Goal: Information Seeking & Learning: Learn about a topic

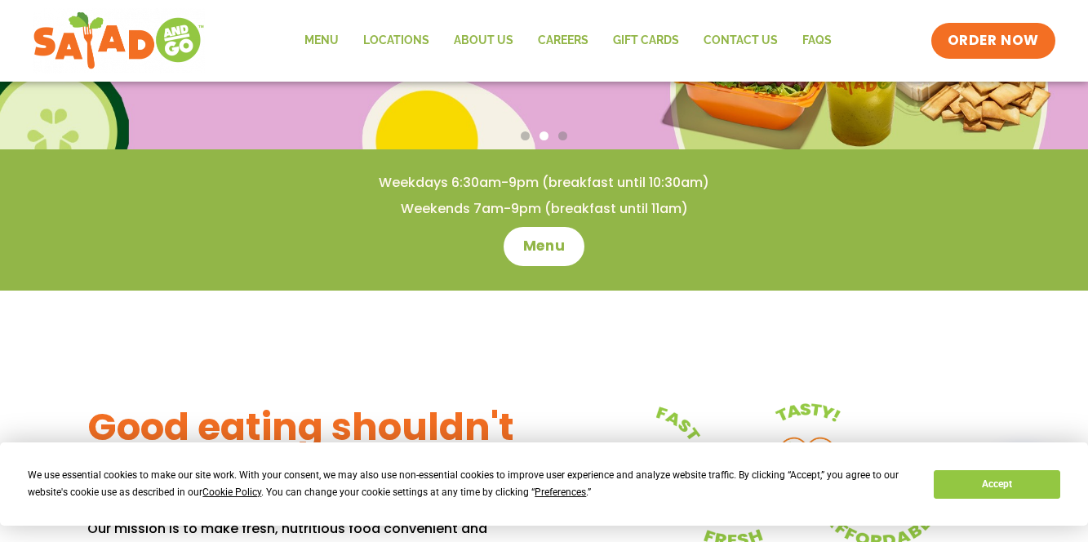
scroll to position [414, 0]
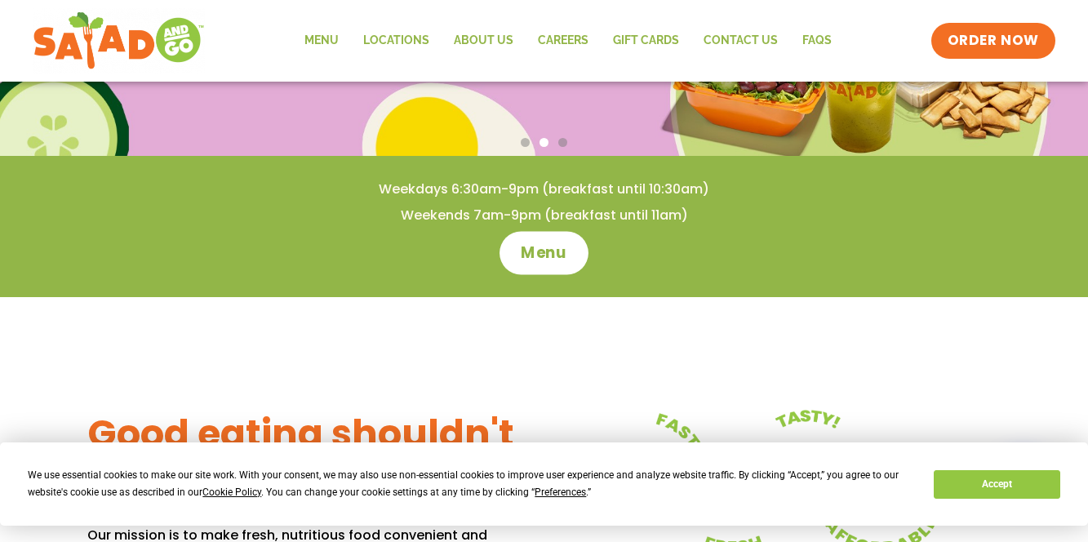
click at [534, 255] on span "Menu" at bounding box center [544, 252] width 47 height 21
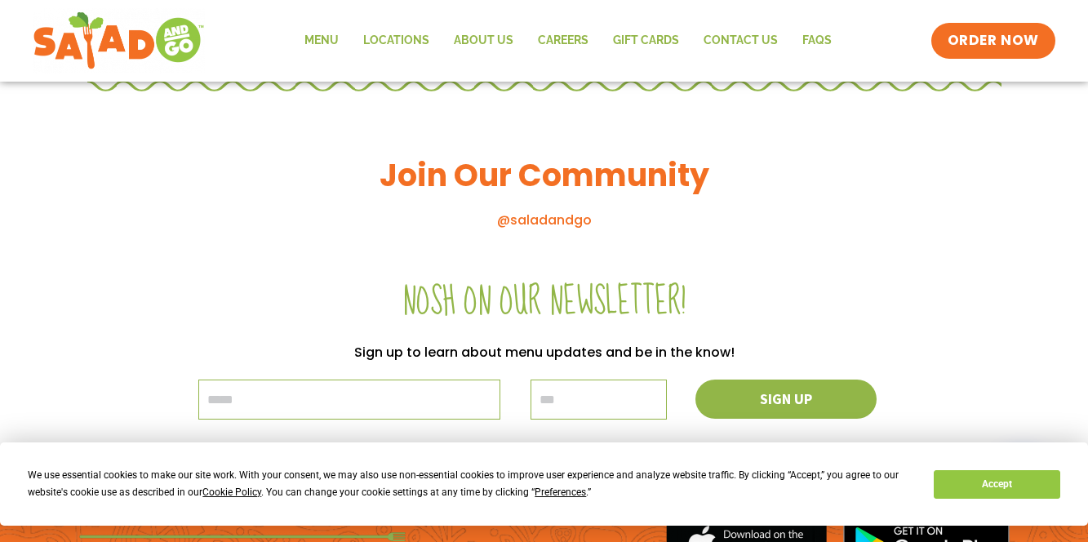
scroll to position [1780, 0]
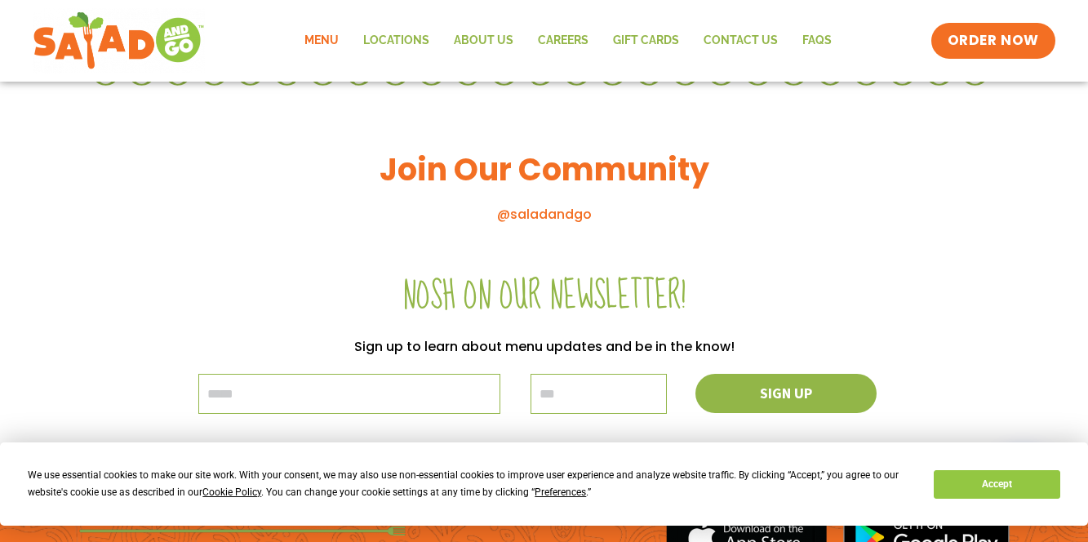
click at [303, 45] on link "Menu" at bounding box center [321, 41] width 59 height 38
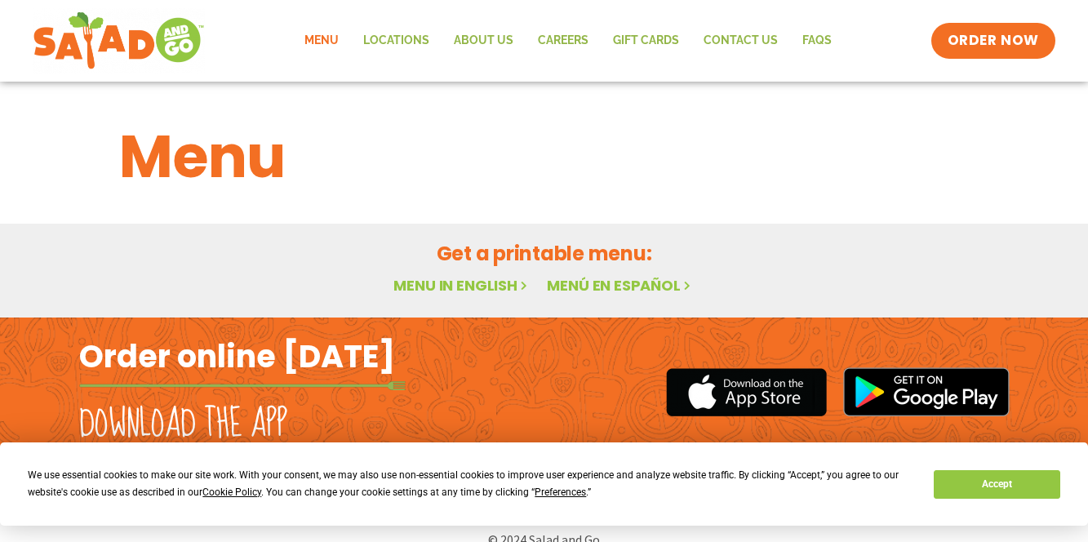
scroll to position [24, 0]
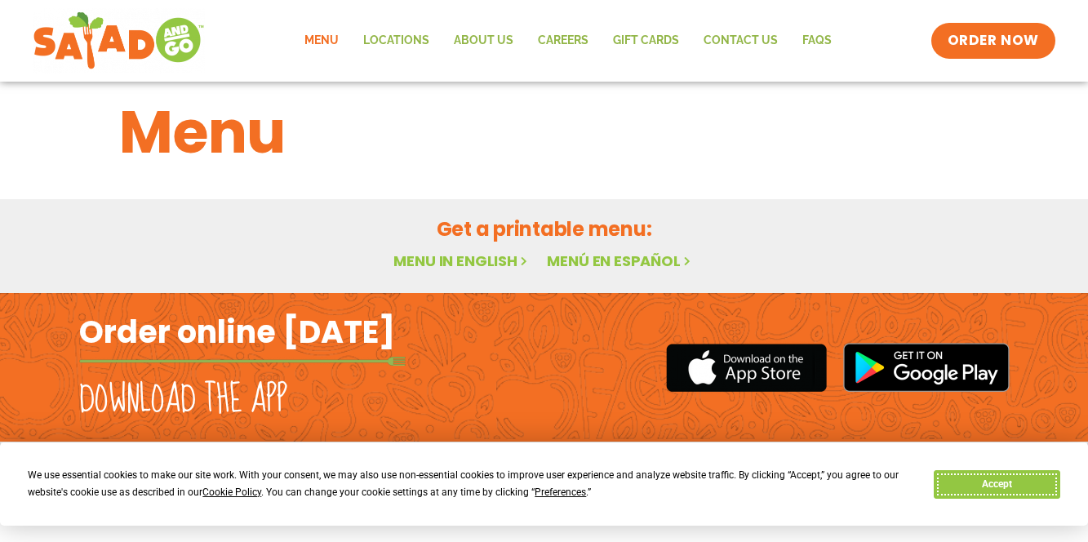
click at [1040, 490] on button "Accept" at bounding box center [996, 484] width 126 height 29
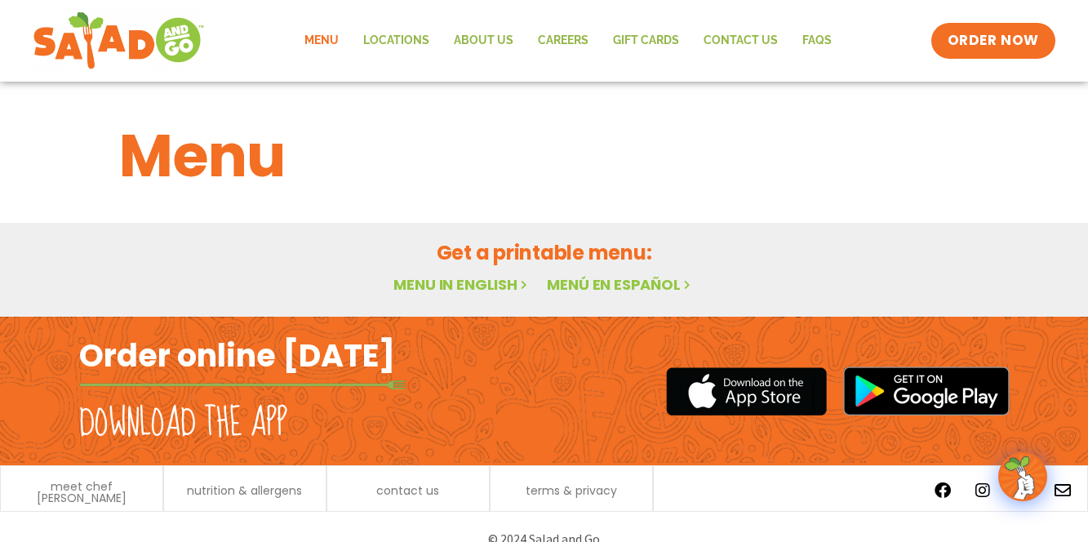
scroll to position [0, 0]
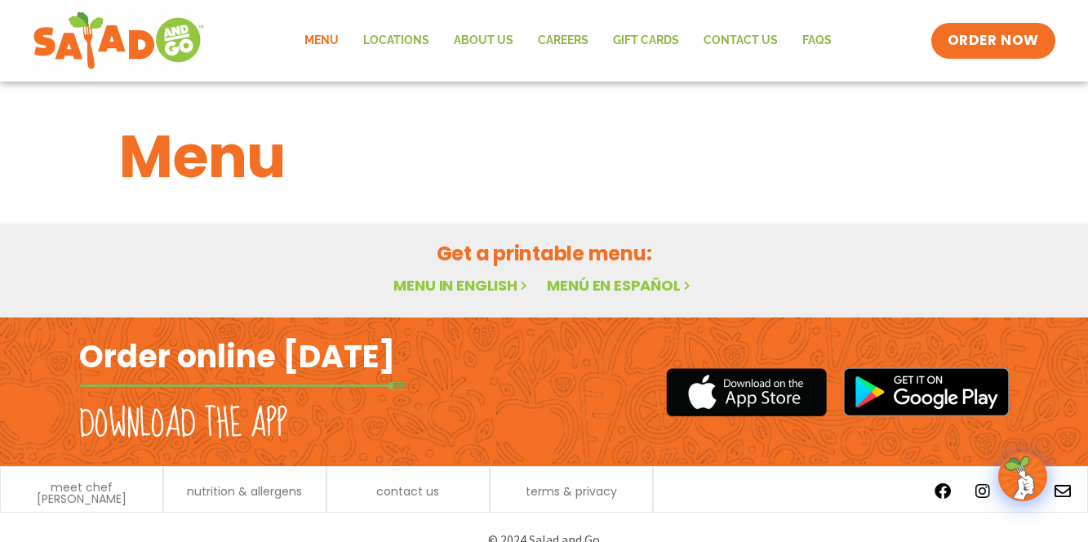
click at [337, 40] on link "Menu" at bounding box center [321, 41] width 59 height 38
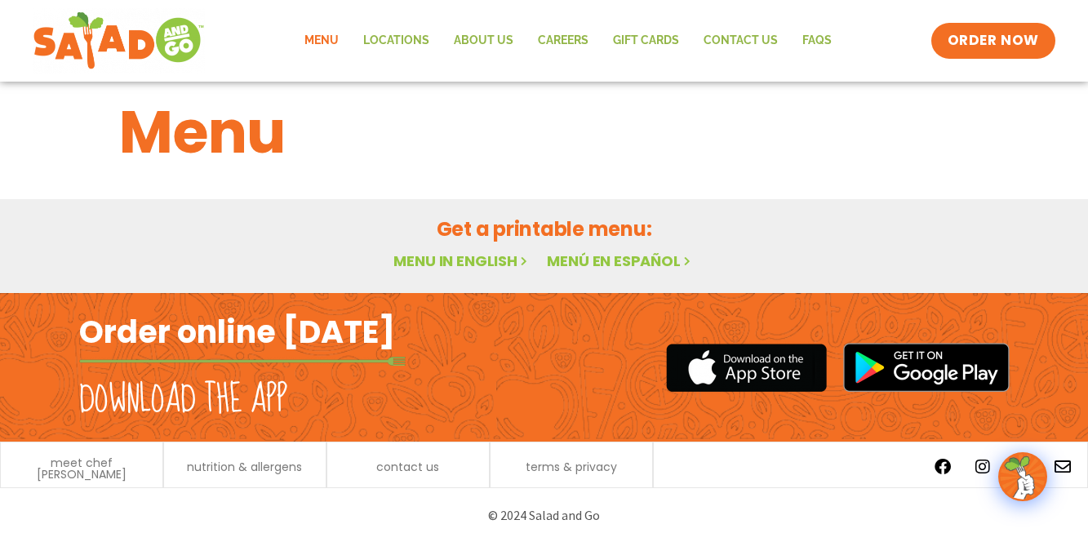
click at [425, 259] on link "Menu in English" at bounding box center [461, 260] width 137 height 20
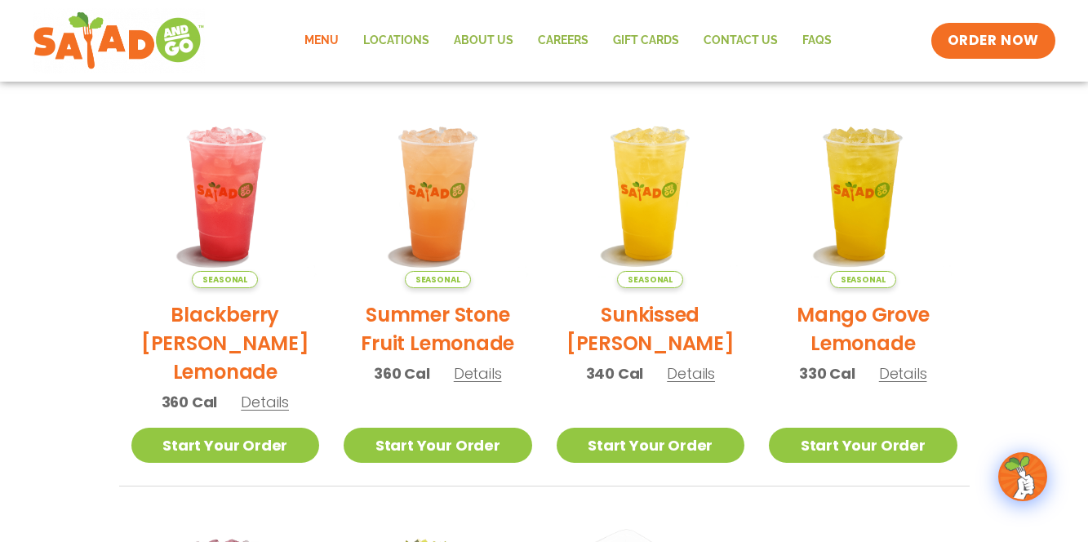
scroll to position [359, 0]
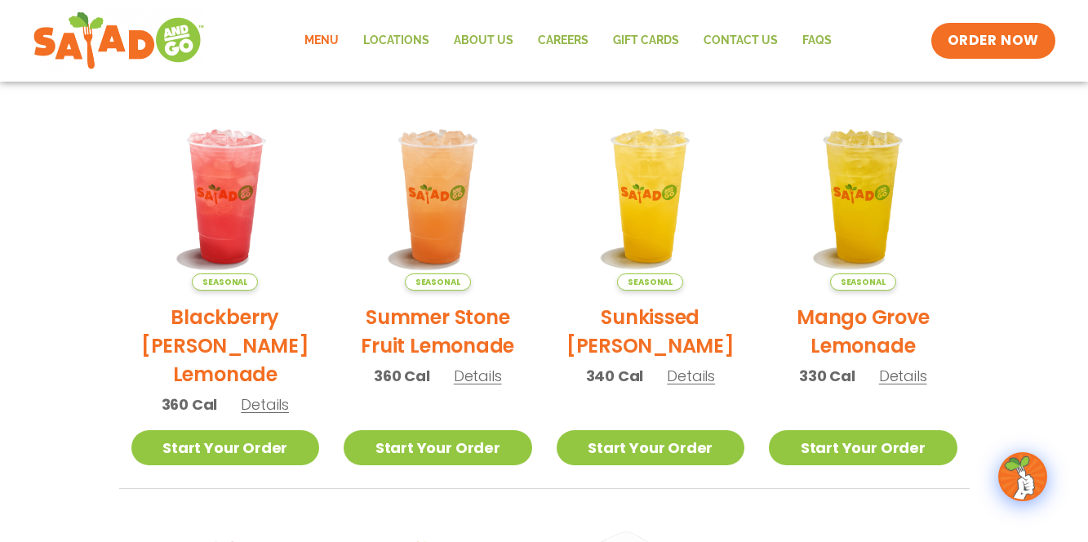
click at [477, 366] on span "Details" at bounding box center [478, 376] width 48 height 20
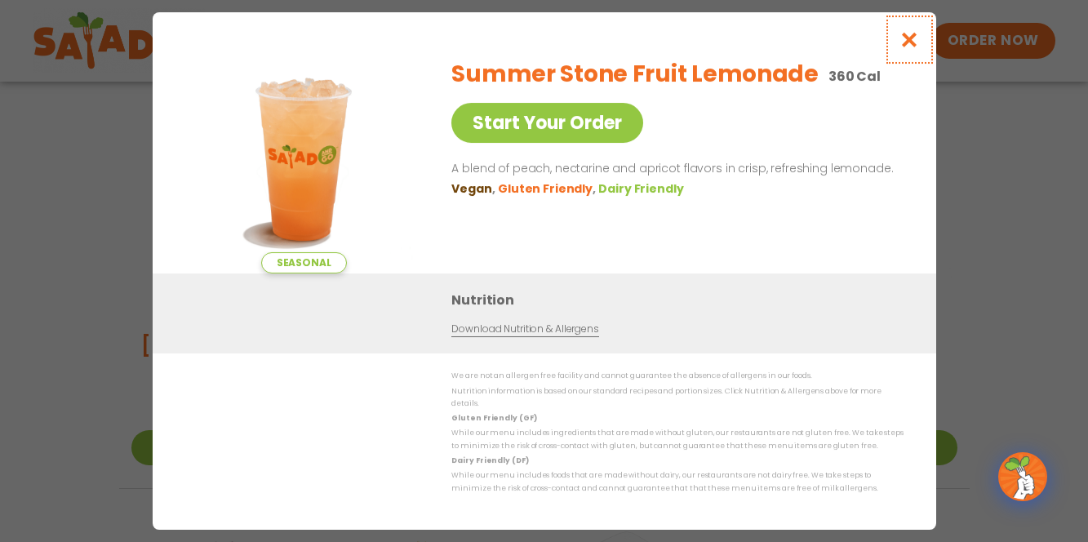
click at [909, 46] on icon "Close modal" at bounding box center [908, 39] width 20 height 17
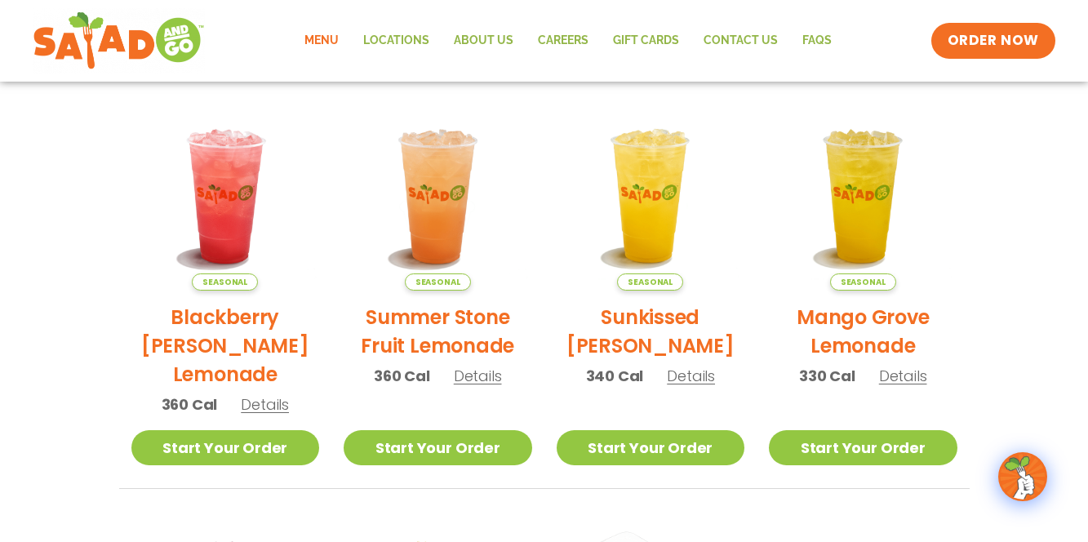
click at [685, 376] on span "Details" at bounding box center [691, 376] width 48 height 20
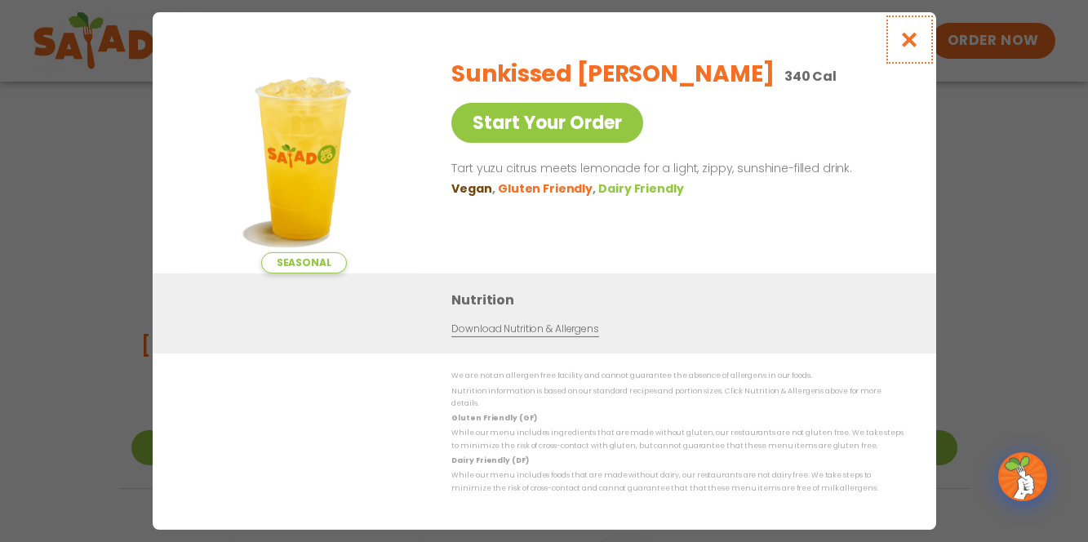
click at [914, 42] on icon "Close modal" at bounding box center [908, 39] width 20 height 17
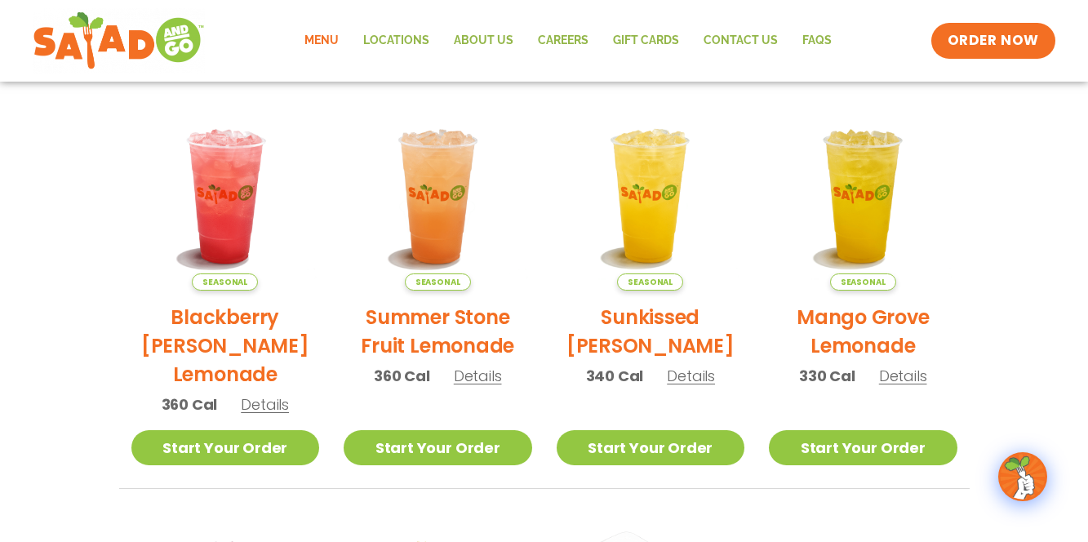
click at [890, 374] on span "Details" at bounding box center [903, 376] width 48 height 20
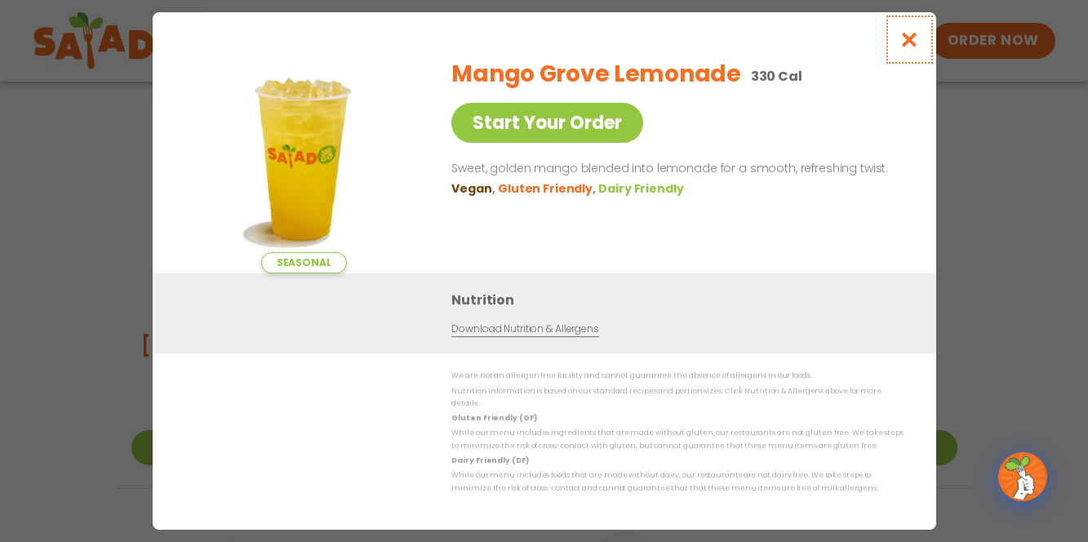
click at [903, 48] on icon "Close modal" at bounding box center [908, 39] width 20 height 17
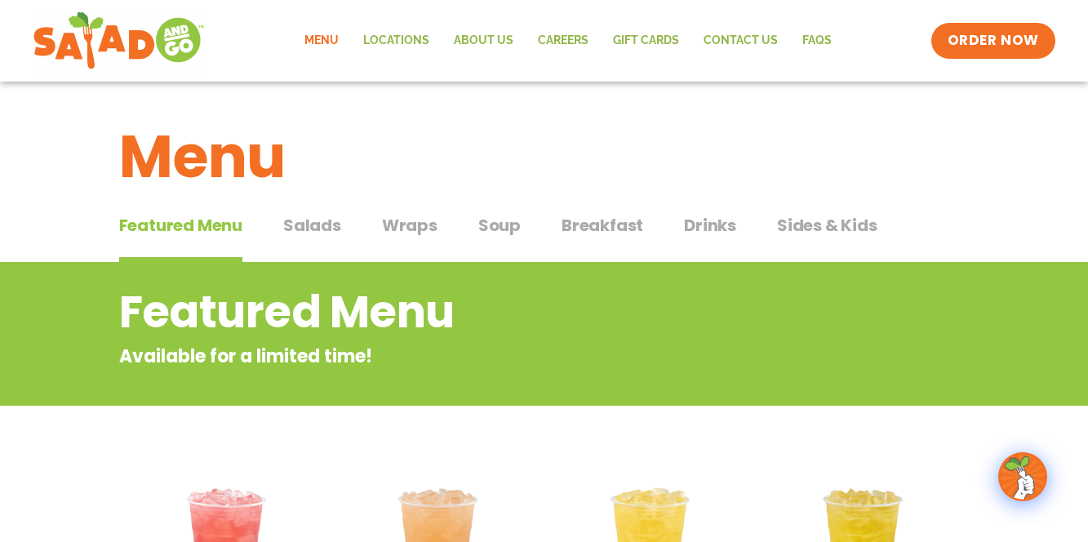
scroll to position [1, 0]
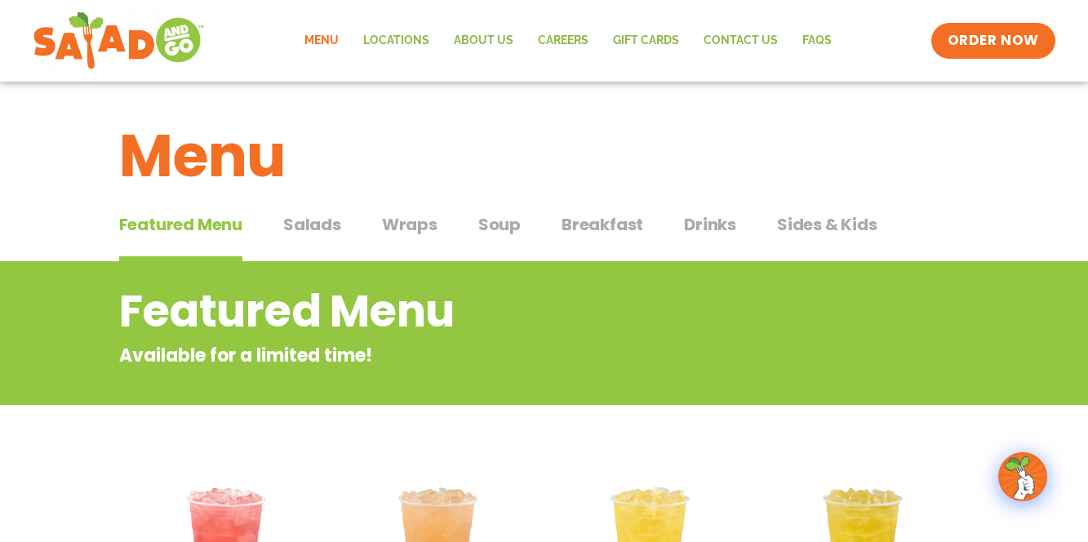
click at [406, 231] on span "Wraps" at bounding box center [409, 224] width 55 height 24
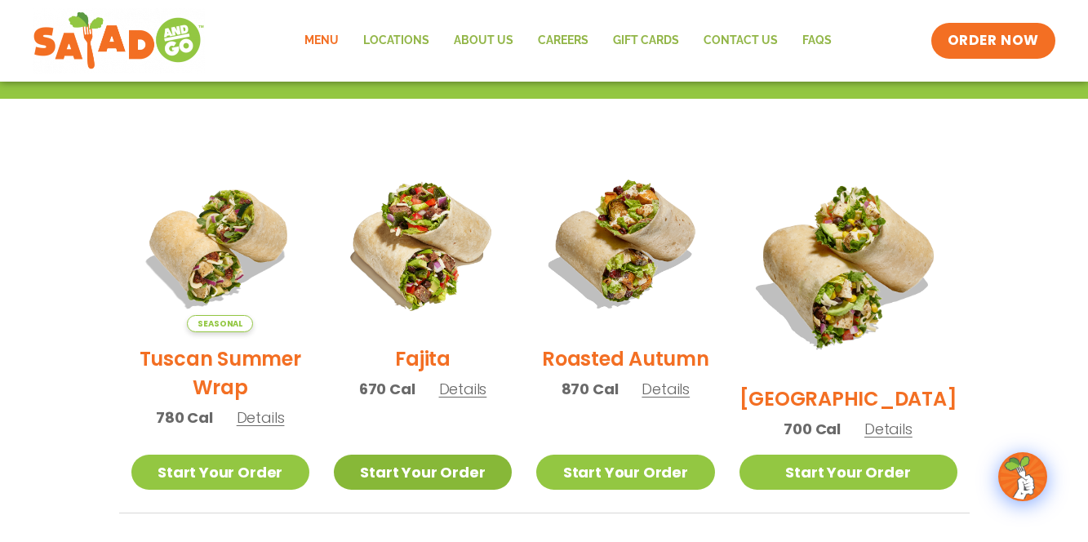
scroll to position [363, 0]
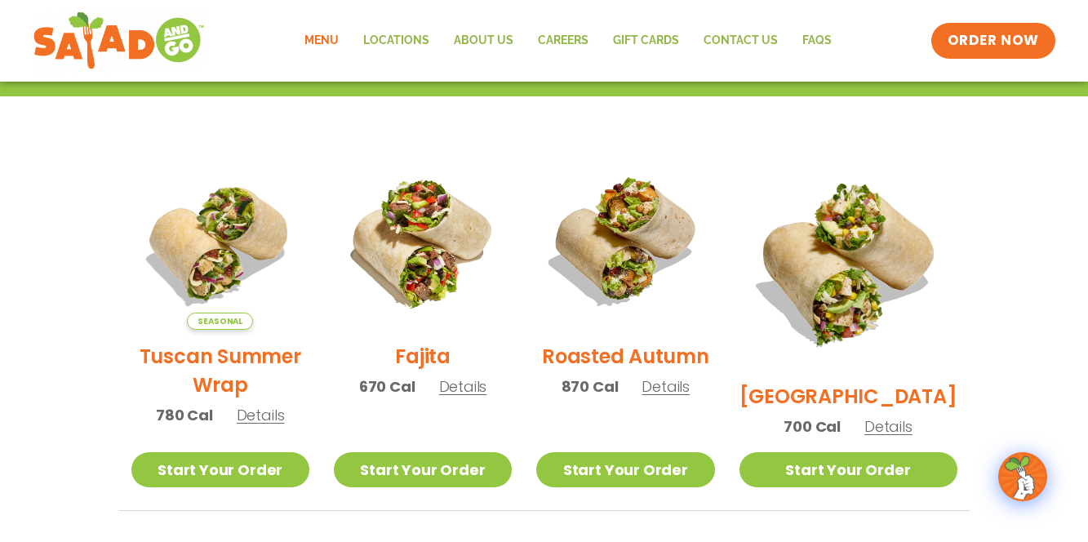
click at [463, 397] on span "Details" at bounding box center [463, 386] width 48 height 20
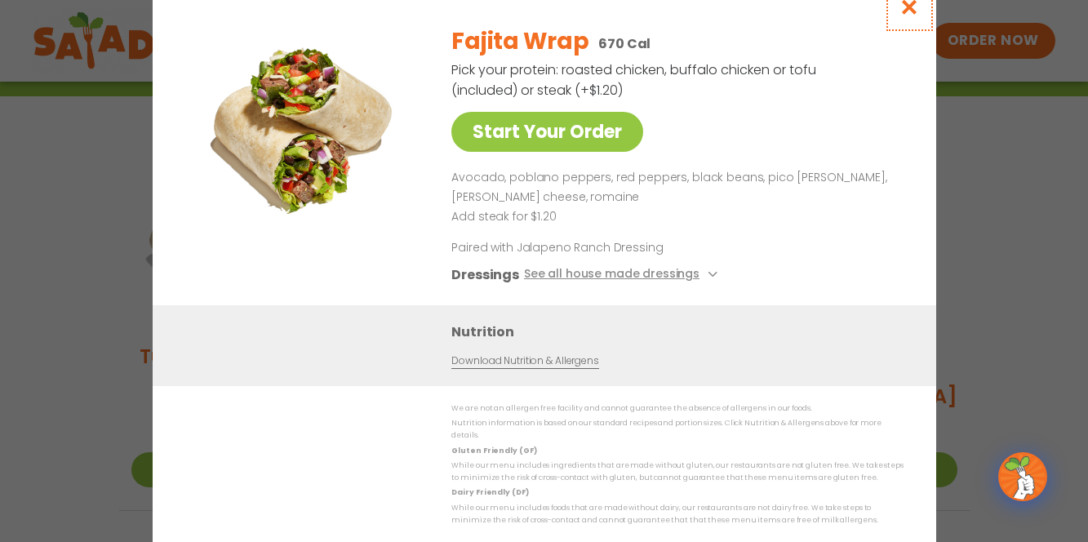
click at [918, 16] on icon "Close modal" at bounding box center [908, 6] width 20 height 17
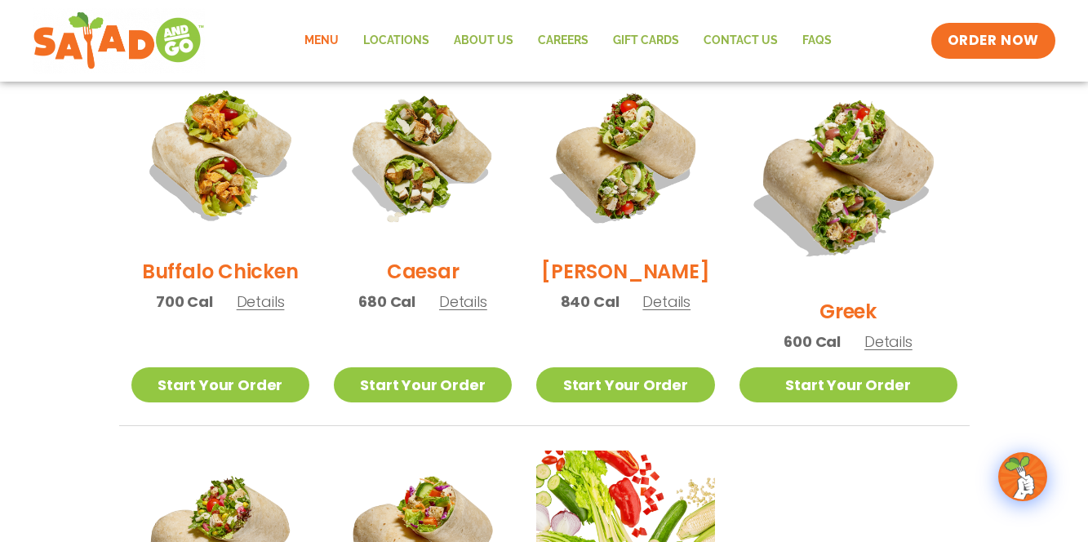
scroll to position [833, 0]
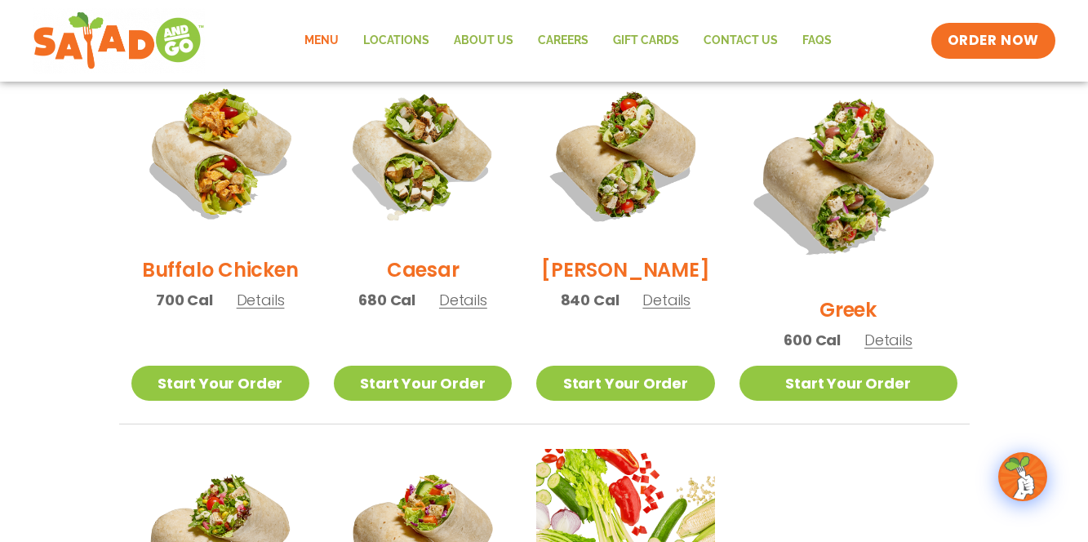
click at [825, 259] on div "Greek 600 Cal Details" at bounding box center [848, 215] width 218 height 300
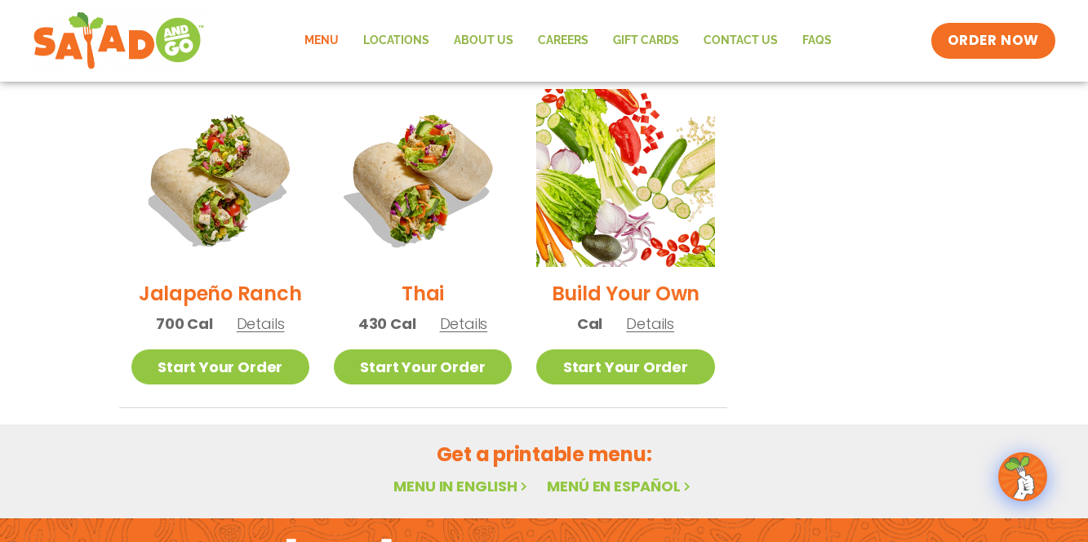
scroll to position [0, 0]
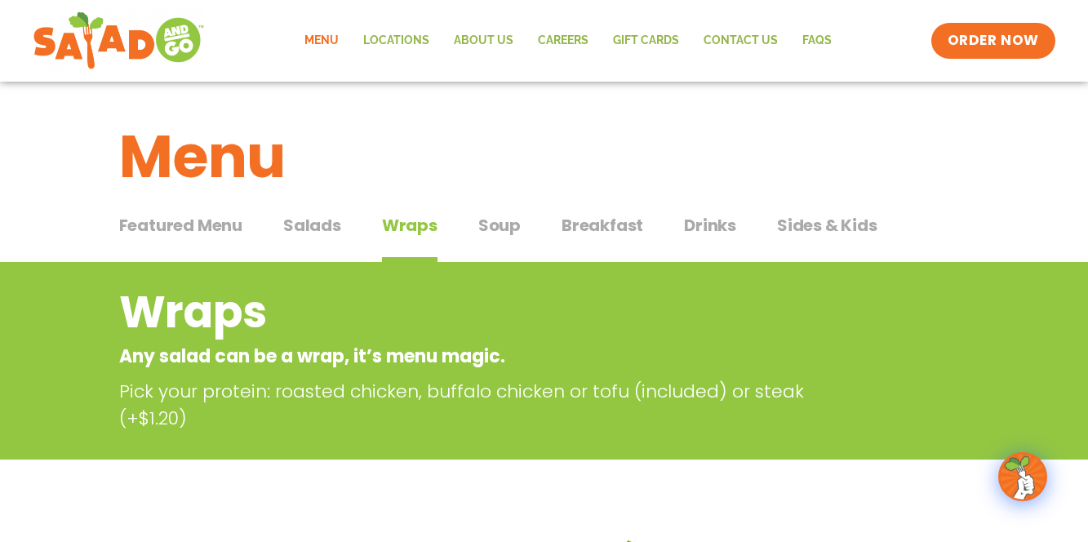
click at [499, 233] on span "Soup" at bounding box center [499, 225] width 42 height 24
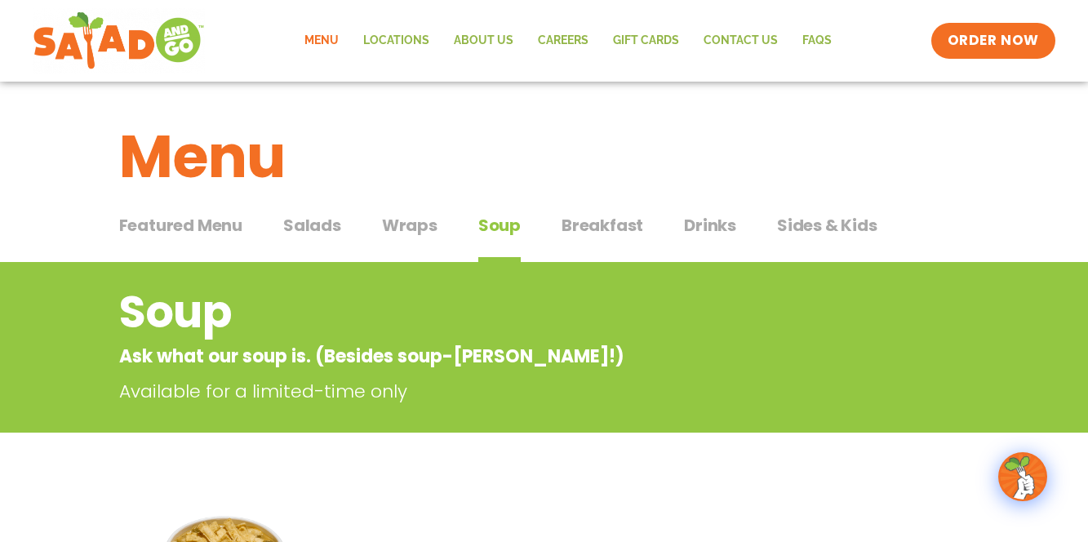
click at [566, 223] on span "Breakfast" at bounding box center [602, 225] width 82 height 24
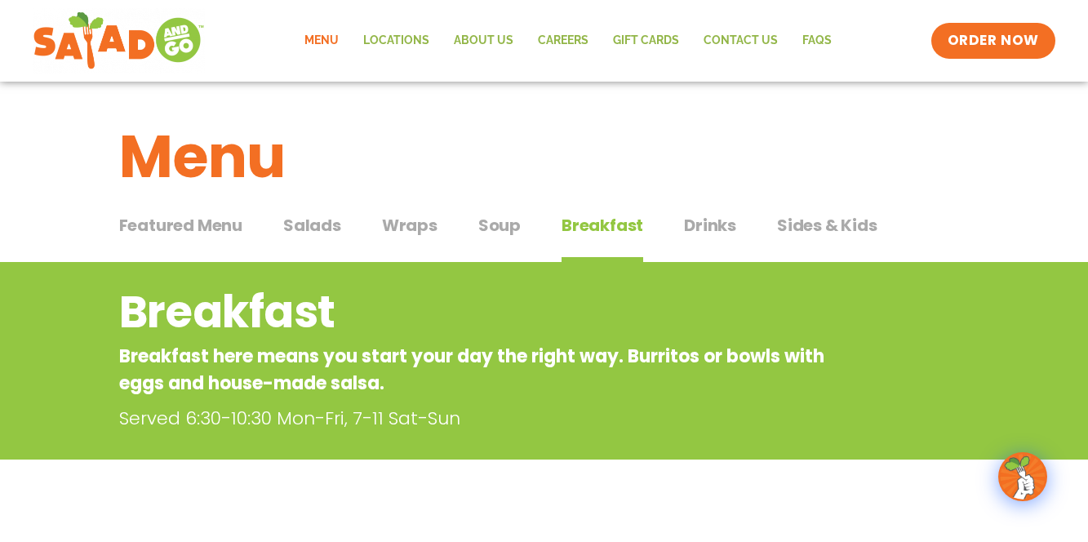
click at [725, 224] on span "Drinks" at bounding box center [710, 225] width 52 height 24
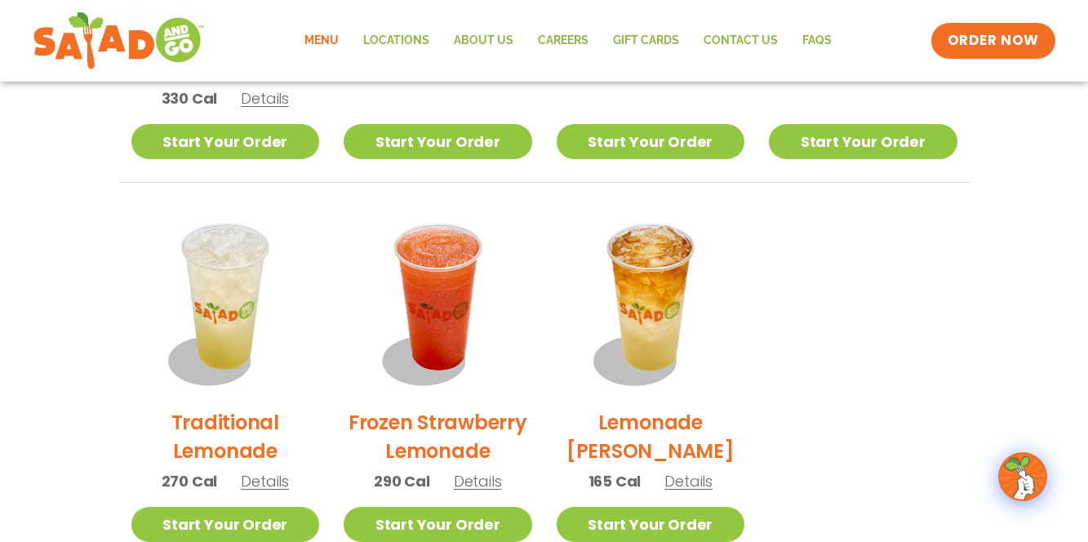
scroll to position [1102, 0]
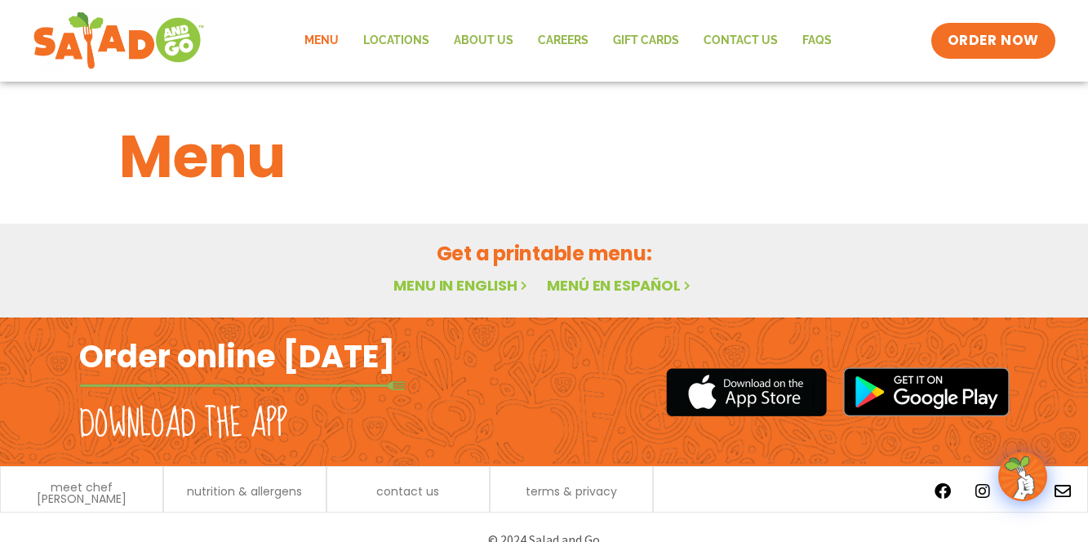
scroll to position [24, 0]
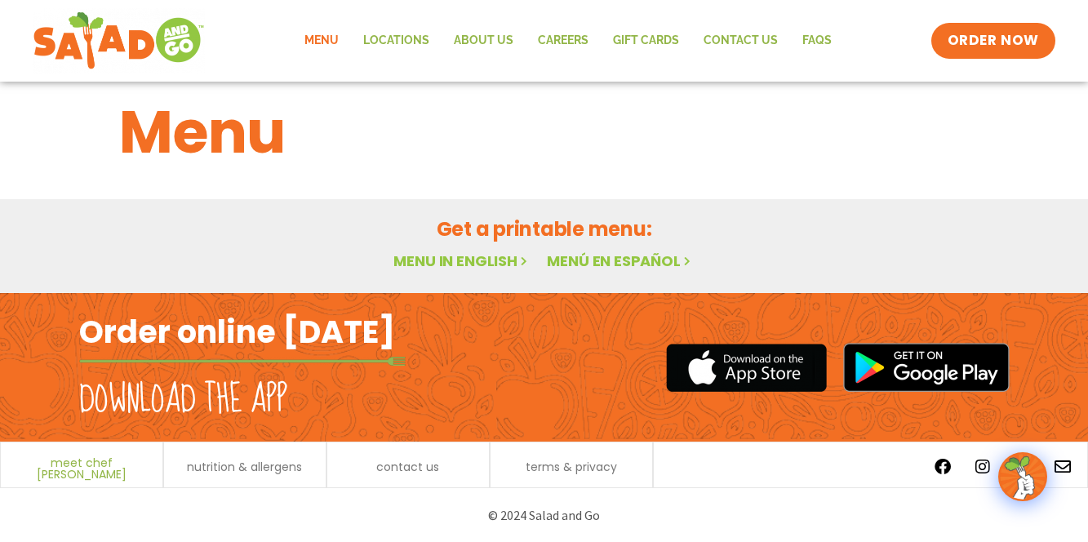
click at [100, 464] on span "meet chef [PERSON_NAME]" at bounding box center [81, 468] width 145 height 23
